Goal: Find specific page/section: Find specific page/section

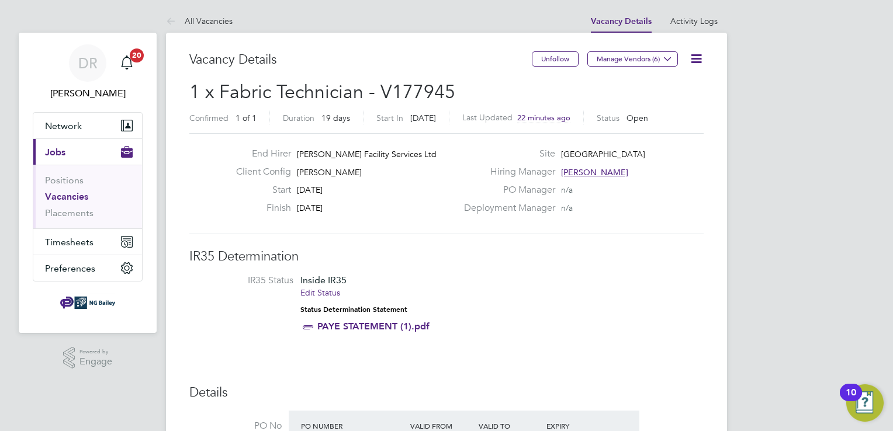
click at [613, 297] on li "IR35 Status Inside IR35 Edit Status Status Determination Statement PAYE STATEME…" at bounding box center [446, 306] width 491 height 63
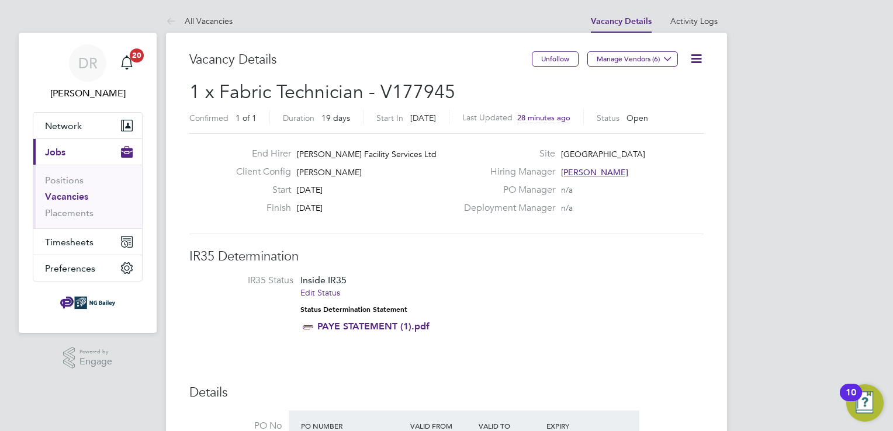
click at [596, 292] on li "IR35 Status Inside IR35 Edit Status Status Determination Statement PAYE STATEME…" at bounding box center [446, 306] width 491 height 63
click at [78, 196] on link "Vacancies" at bounding box center [66, 196] width 43 height 11
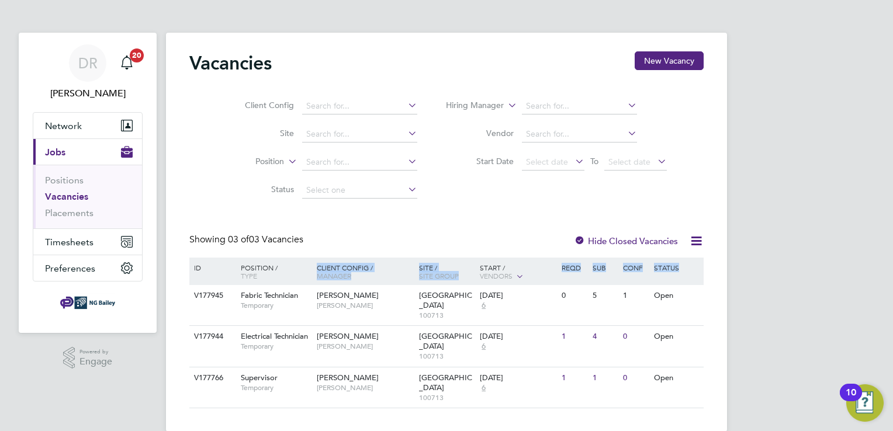
drag, startPoint x: 893, startPoint y: 371, endPoint x: 867, endPoint y: 133, distance: 238.7
click at [867, 133] on div "DR [PERSON_NAME] Notifications 20 Applications: Network Sites Workers Current p…" at bounding box center [446, 225] width 893 height 451
drag, startPoint x: 867, startPoint y: 133, endPoint x: 796, endPoint y: 141, distance: 71.1
click at [796, 141] on div "DR [PERSON_NAME] Notifications 20 Applications: Network Sites Workers Current p…" at bounding box center [446, 225] width 893 height 451
